Goal: Navigation & Orientation: Find specific page/section

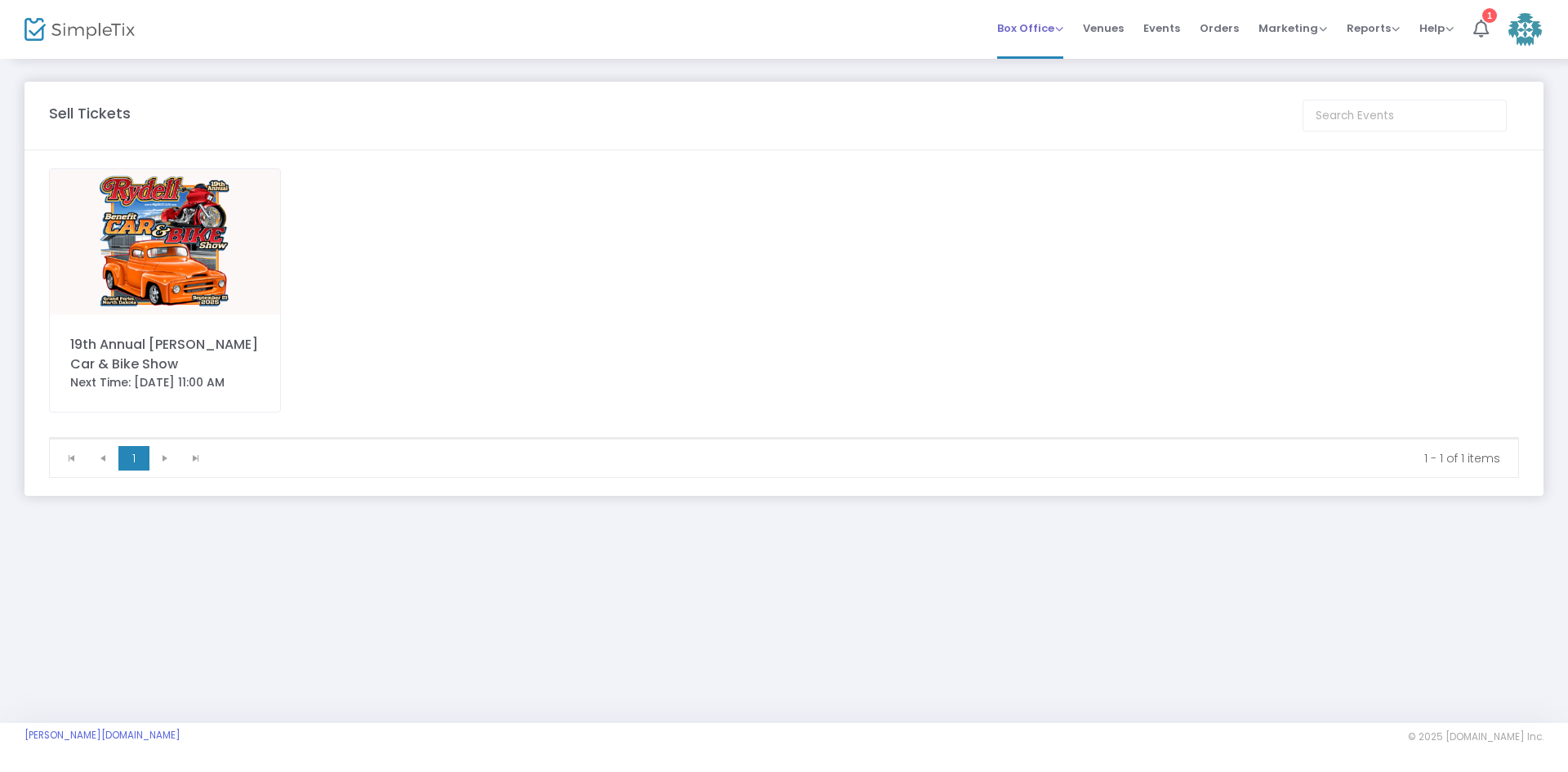
click at [1058, 33] on span "Box Office" at bounding box center [1030, 28] width 66 height 15
click at [1289, 34] on span "Marketing" at bounding box center [1292, 28] width 68 height 15
click at [1153, 30] on span "Events" at bounding box center [1161, 28] width 36 height 42
